Goal: Task Accomplishment & Management: Manage account settings

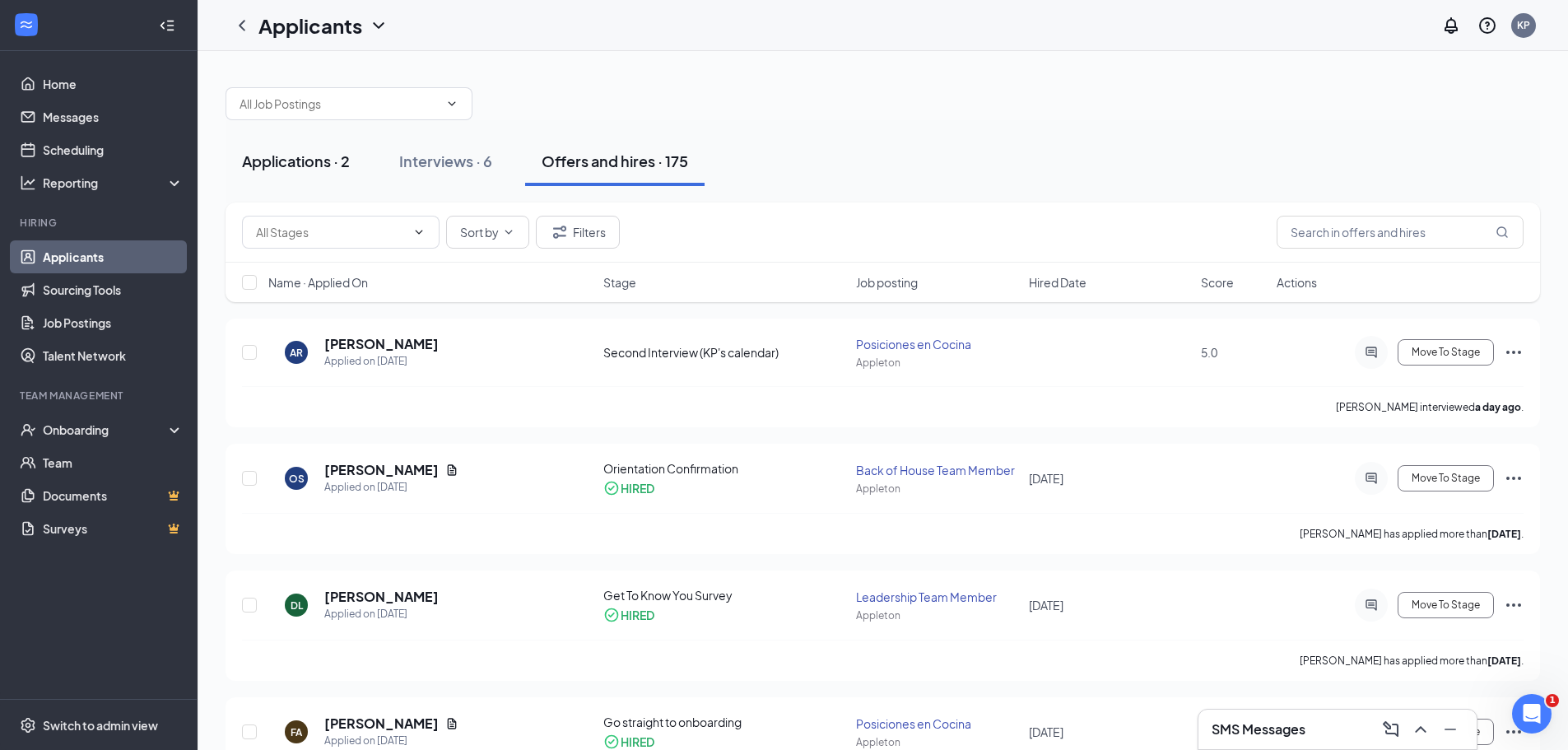
click at [302, 139] on button "Applications · 2" at bounding box center [296, 161] width 141 height 50
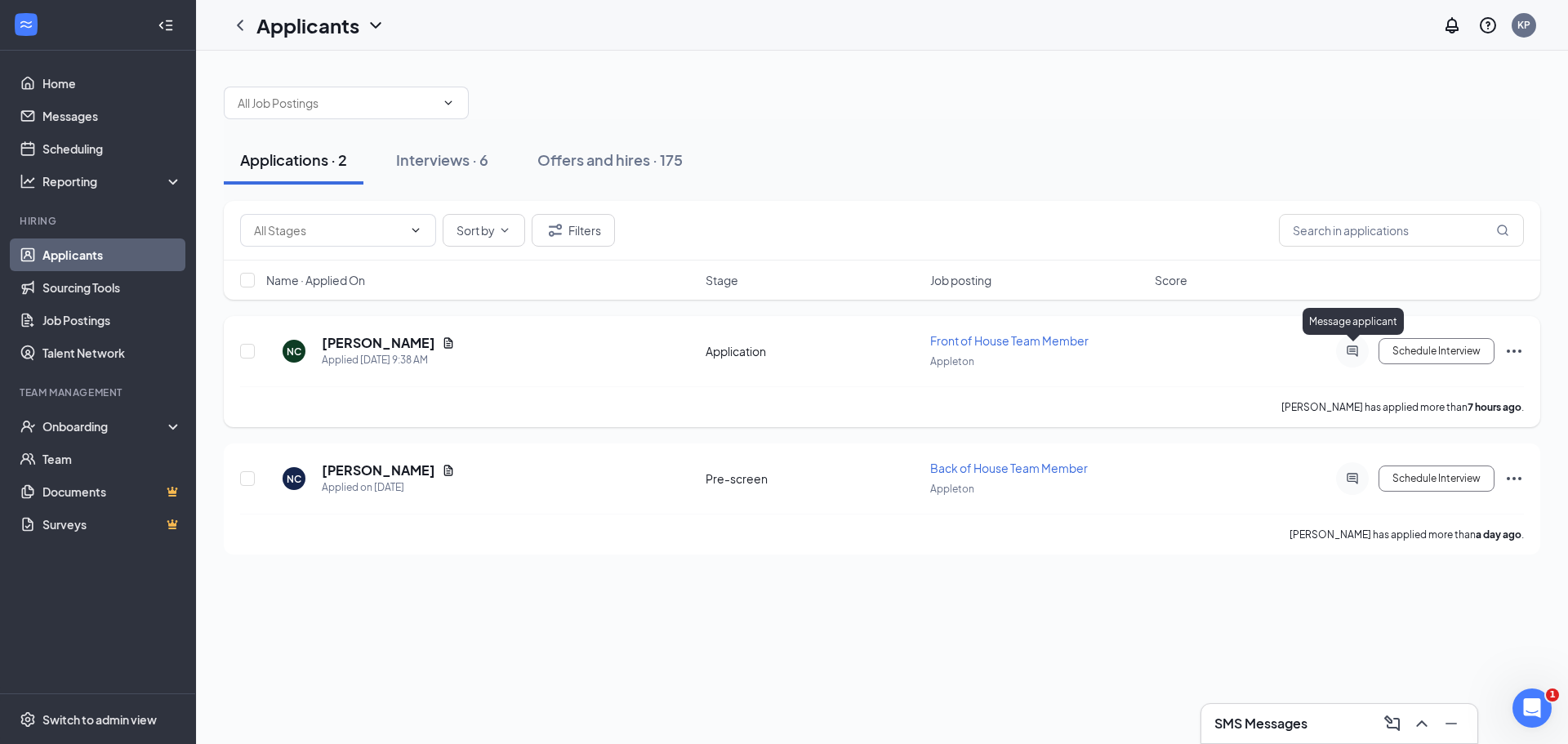
click at [1360, 354] on icon "ActiveChat" at bounding box center [1351, 351] width 19 height 13
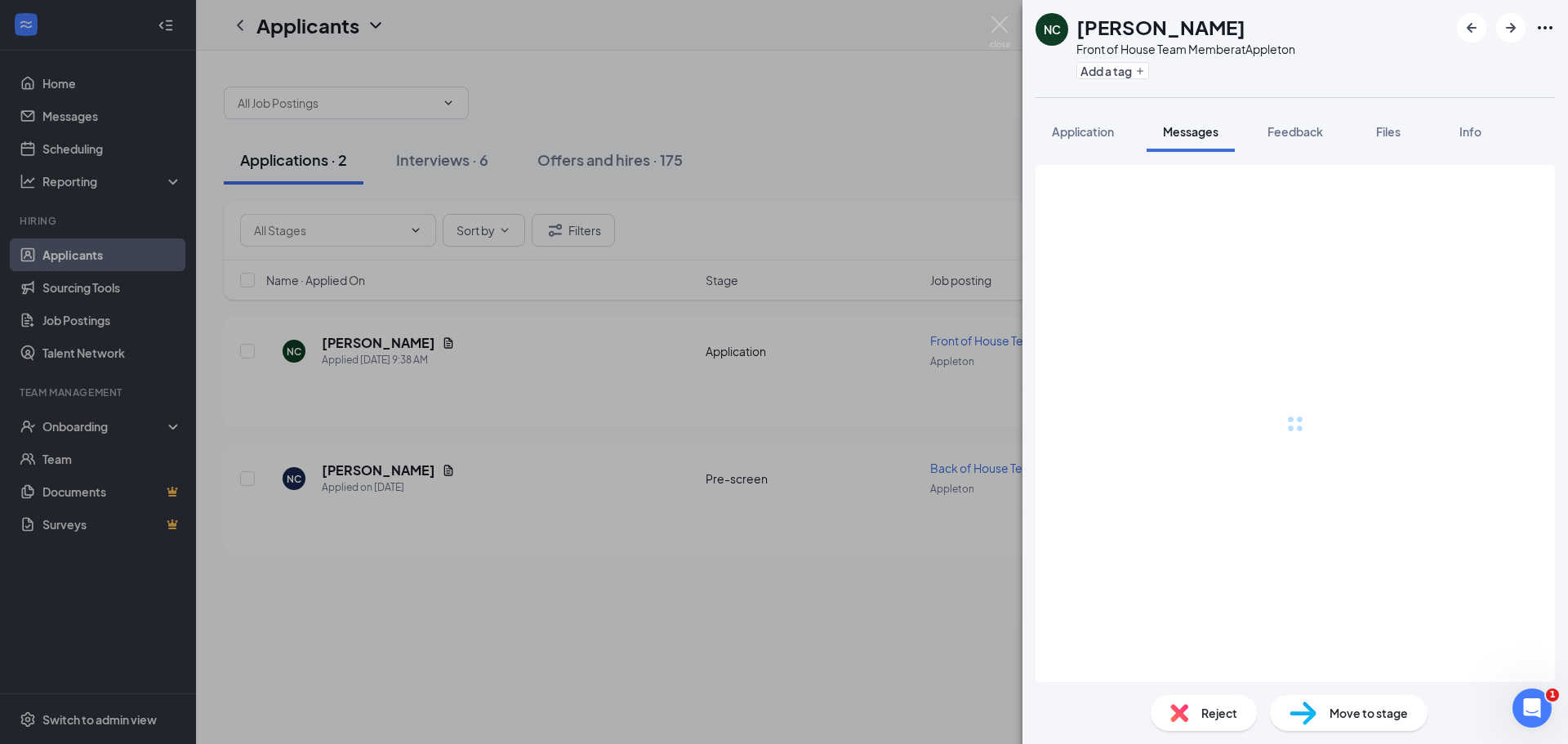
click at [705, 508] on div "NC Nivelyi [PERSON_NAME] Front of House Team Member at [GEOGRAPHIC_DATA] Add a …" at bounding box center [784, 372] width 1568 height 744
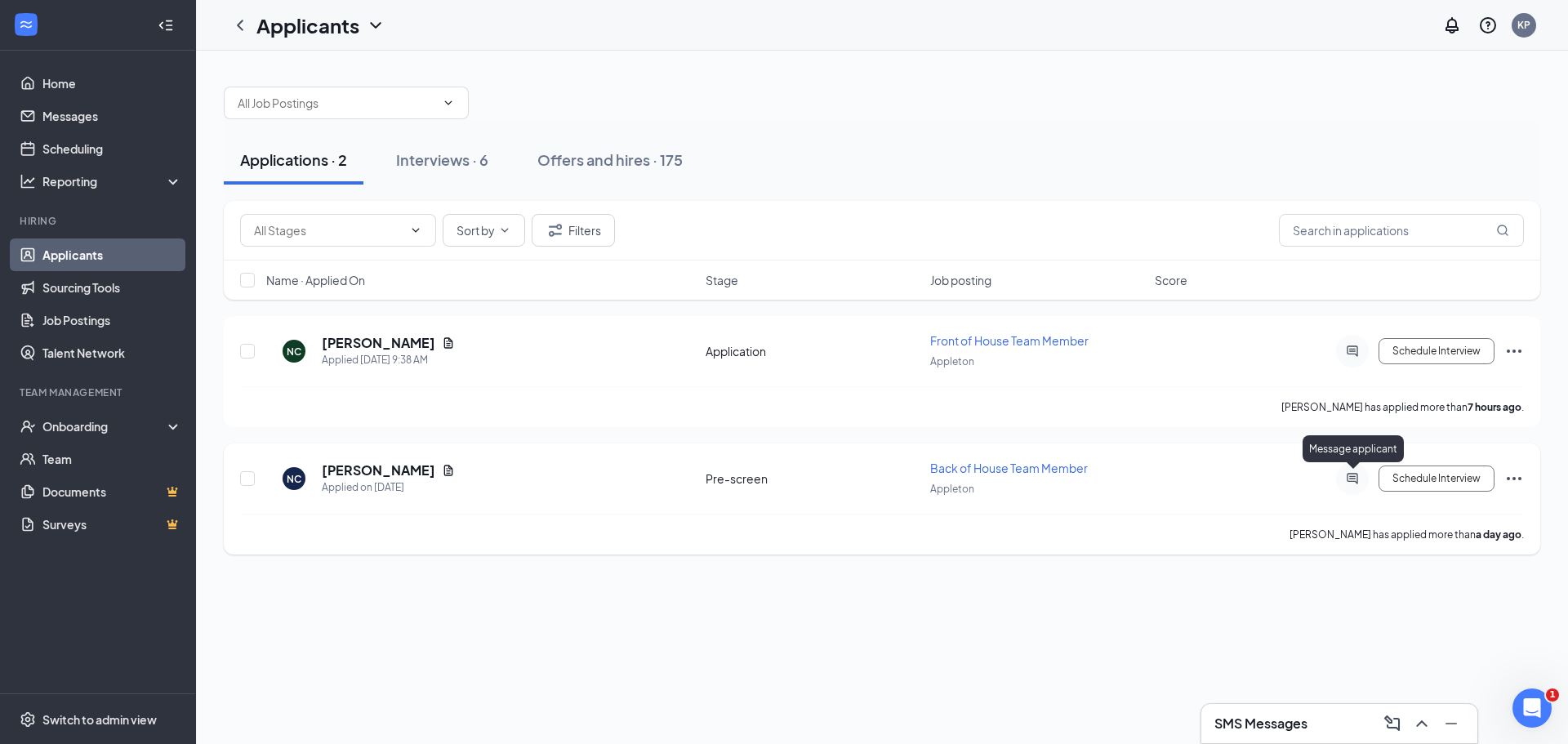
click at [1356, 472] on icon "ActiveChat" at bounding box center [1351, 478] width 19 height 13
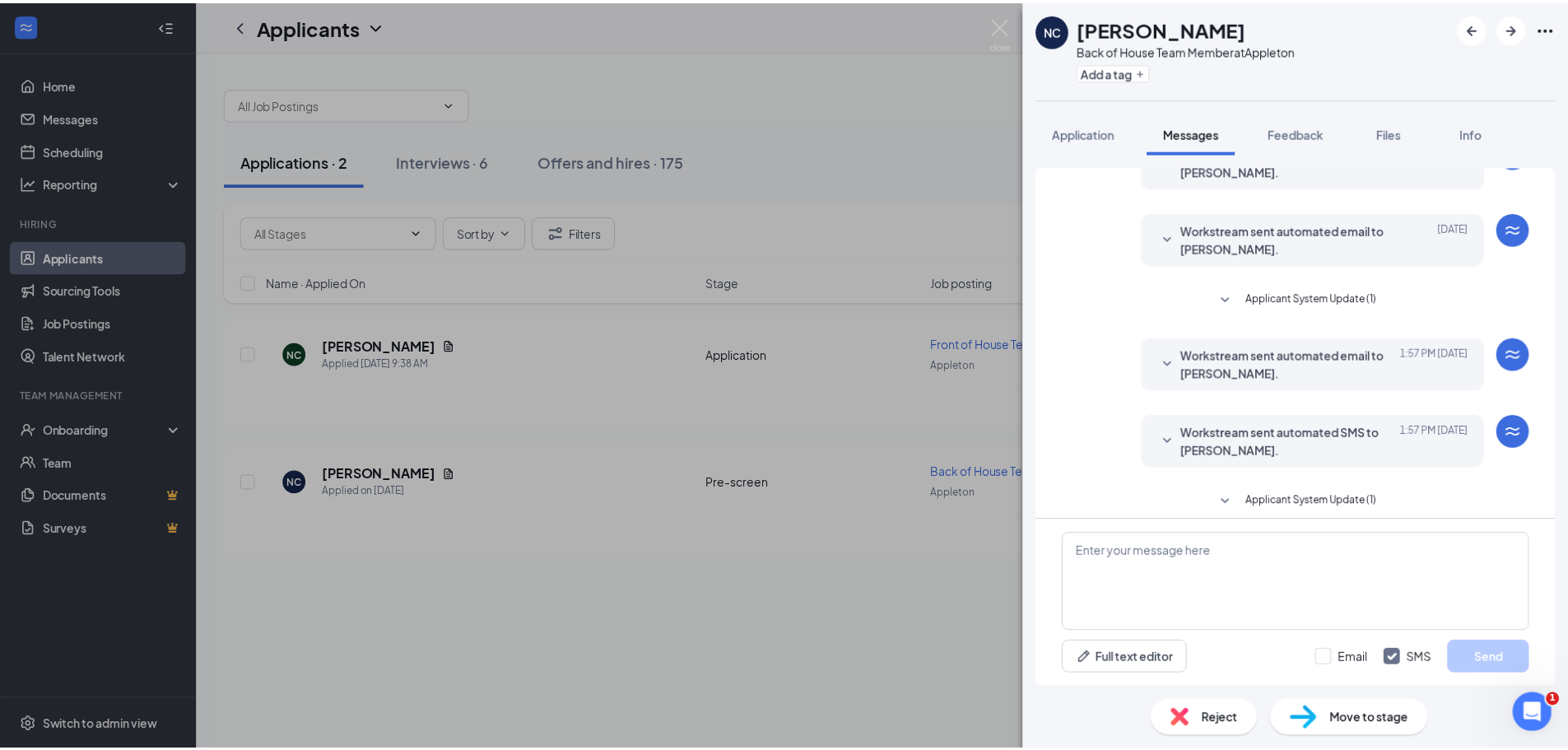
scroll to position [100, 0]
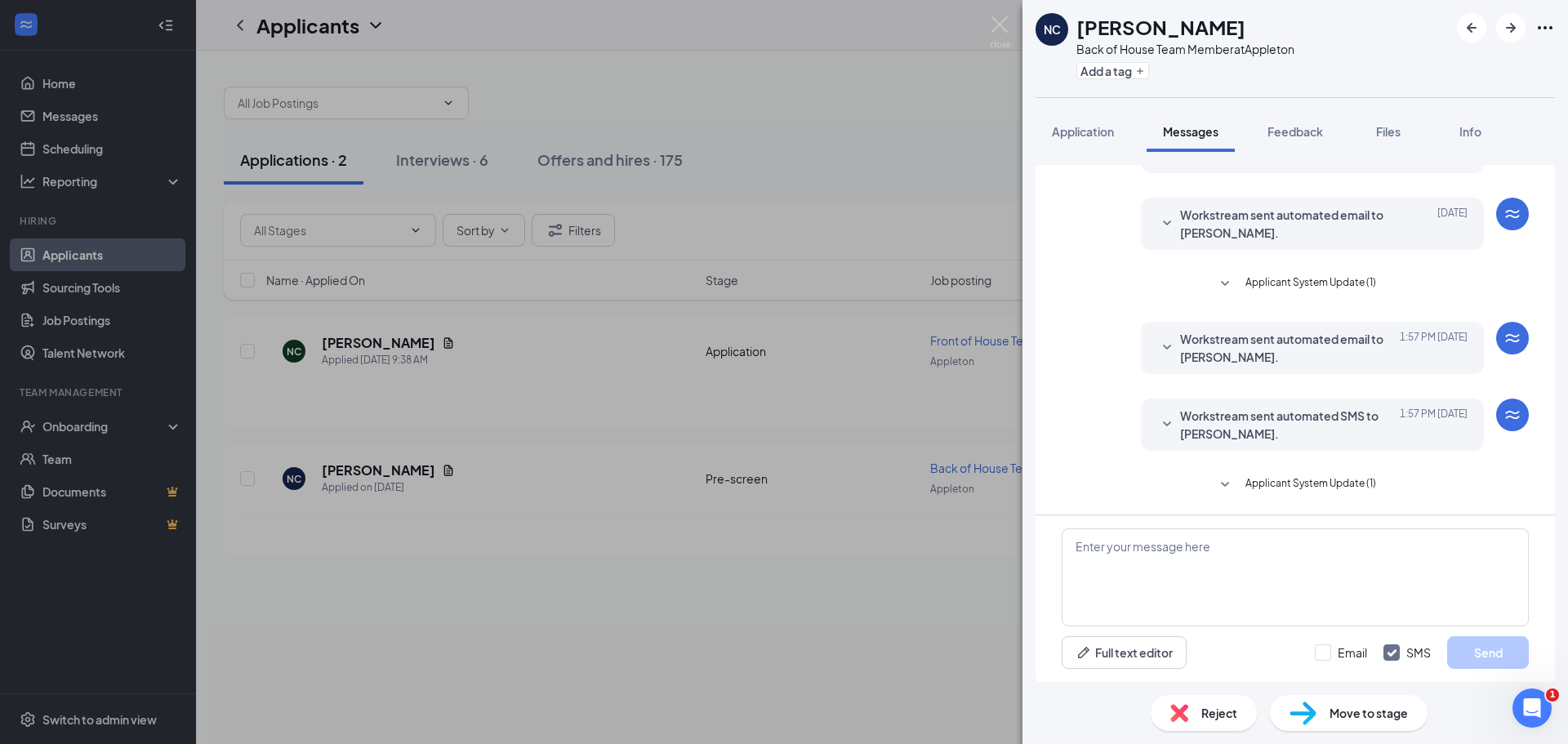
click at [1107, 159] on div "Applicant System Update (1) Workstream sent automated SMS to [PERSON_NAME]. [DA…" at bounding box center [1295, 417] width 546 height 530
click at [1100, 143] on button "Application" at bounding box center [1083, 132] width 95 height 41
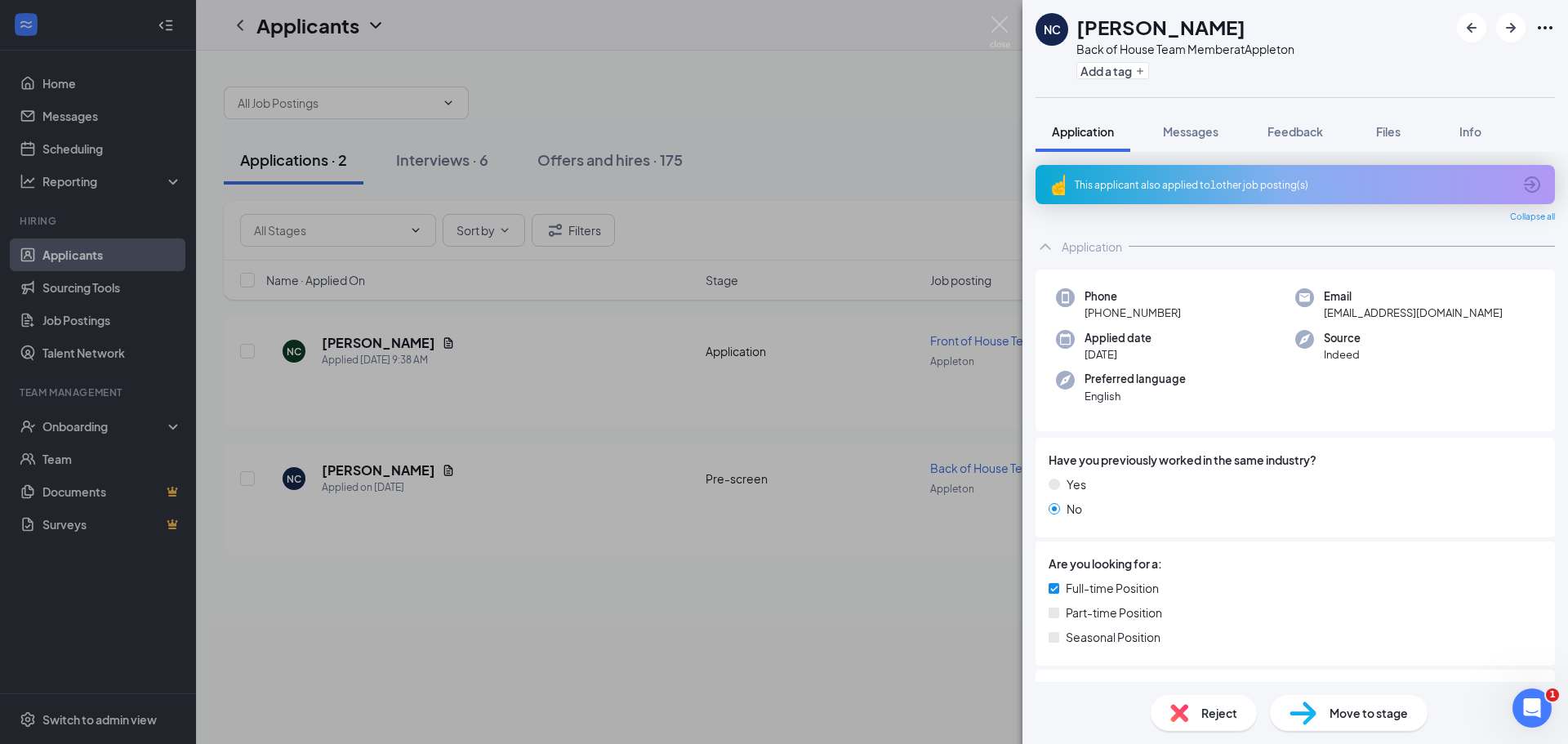
click at [647, 465] on div "NC [PERSON_NAME] Back of House Team Member at [GEOGRAPHIC_DATA] Add a tag Appli…" at bounding box center [784, 372] width 1568 height 744
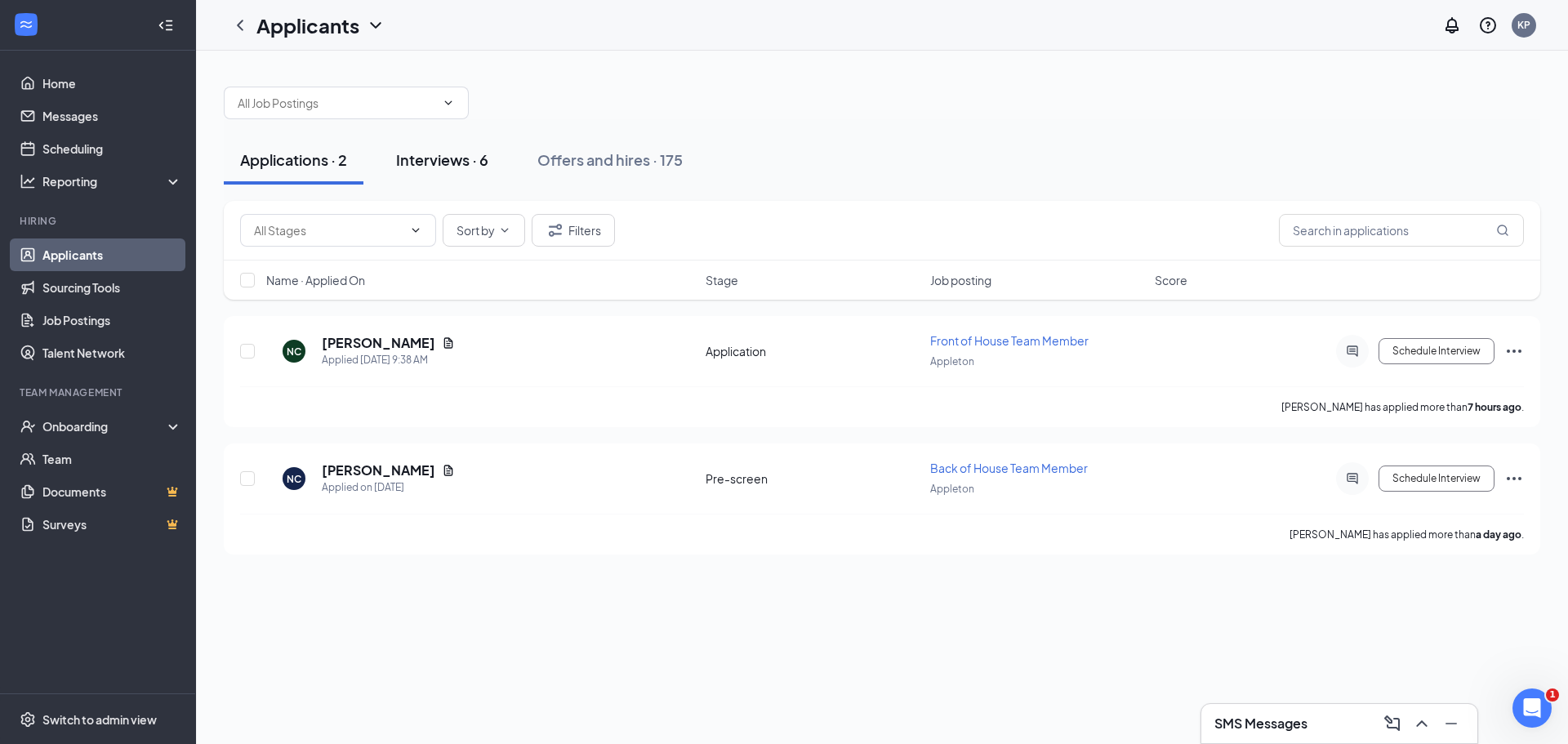
click at [472, 157] on div "Interviews · 6" at bounding box center [441, 160] width 92 height 20
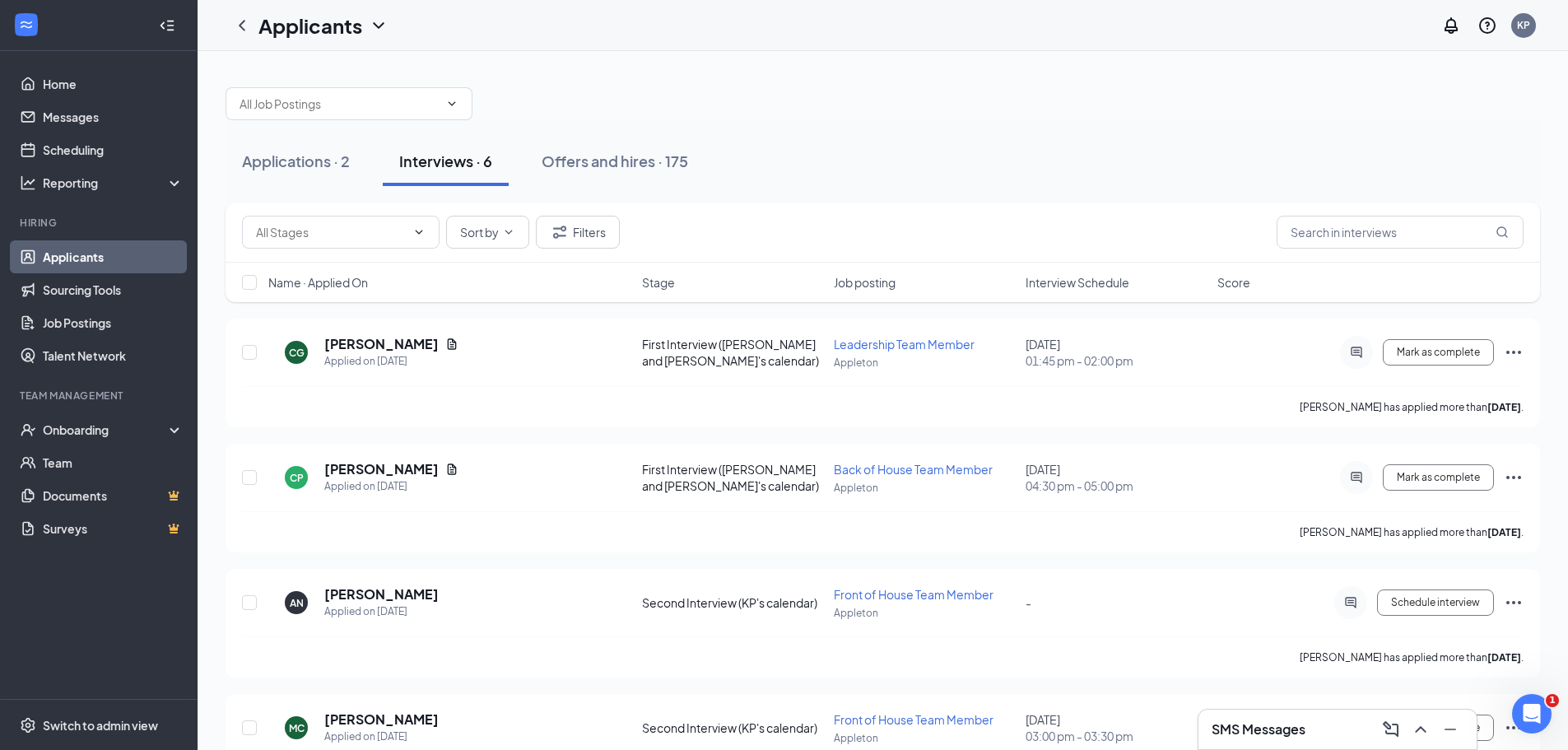
click at [1059, 278] on span "Interview Schedule" at bounding box center [1077, 283] width 104 height 17
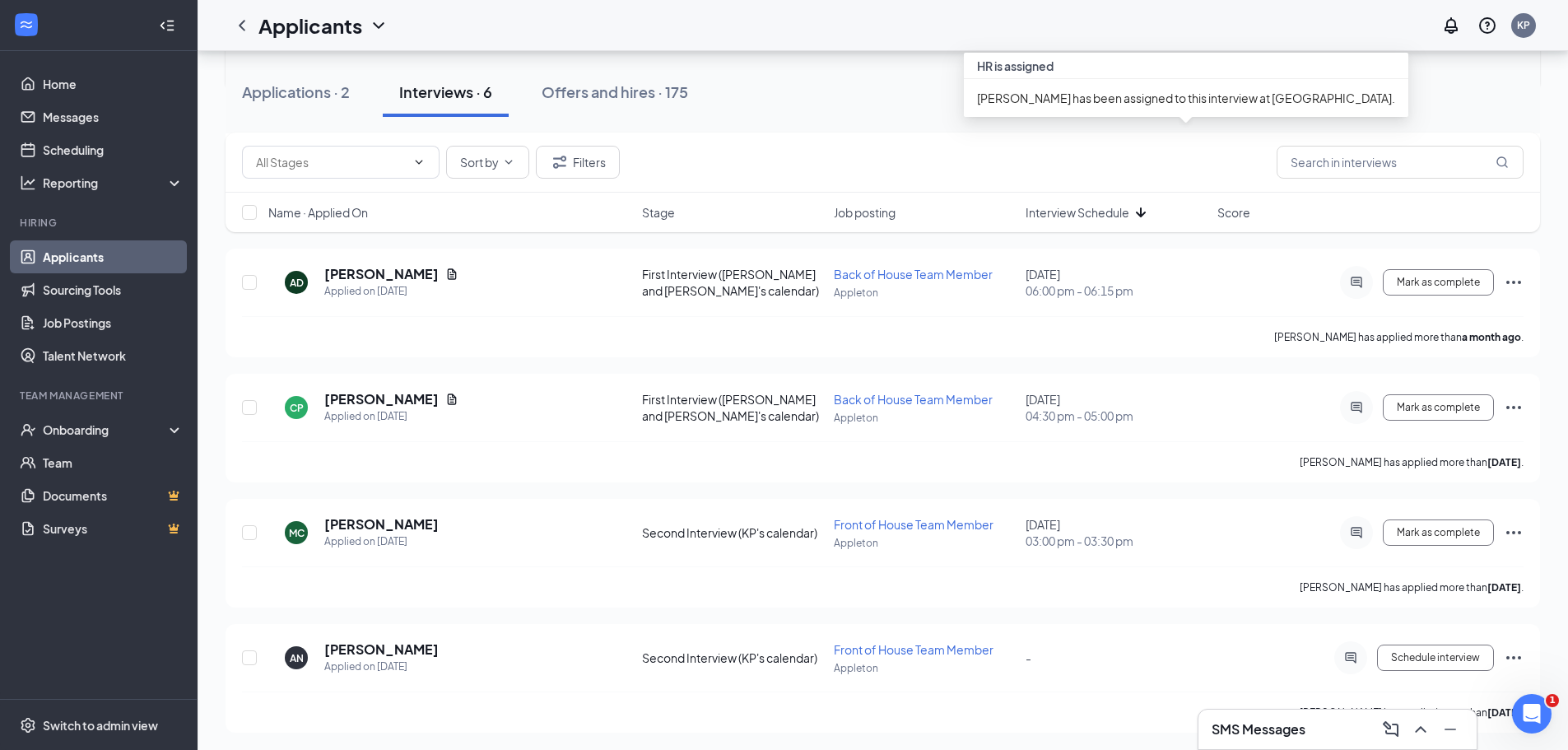
scroll to position [338, 0]
